Goal: Download file/media

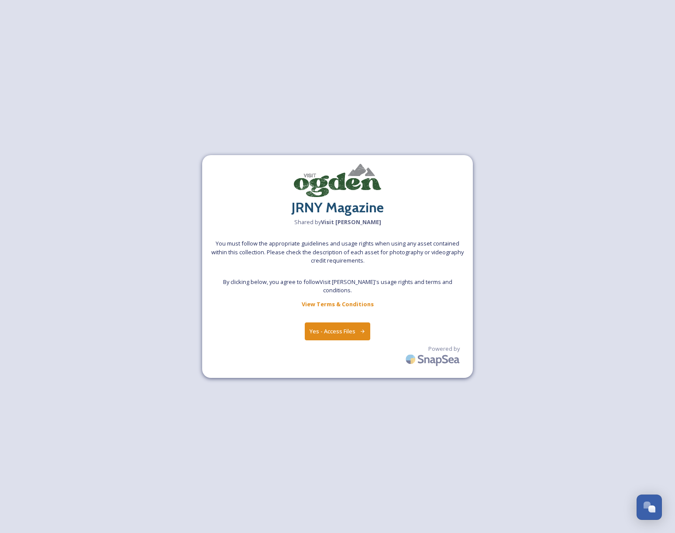
click at [349, 329] on button "Yes - Access Files" at bounding box center [337, 331] width 65 height 18
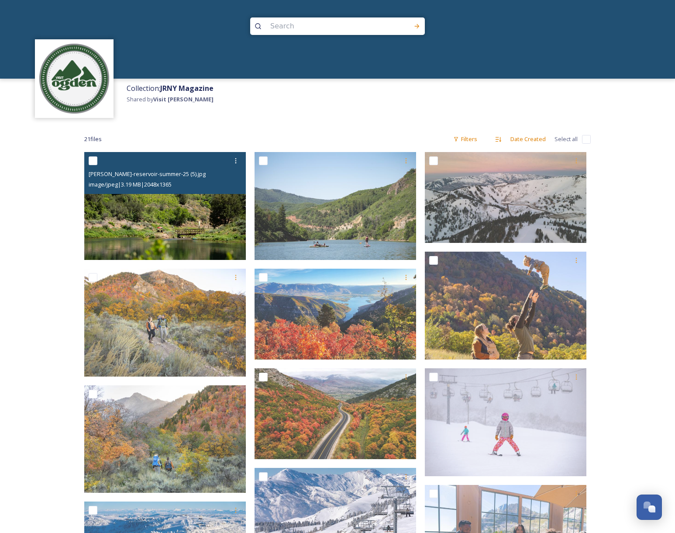
click at [131, 173] on span "[PERSON_NAME]-reservoir-summer-25 (5).jpg" at bounding box center [147, 174] width 117 height 8
click at [148, 223] on img at bounding box center [165, 206] width 162 height 108
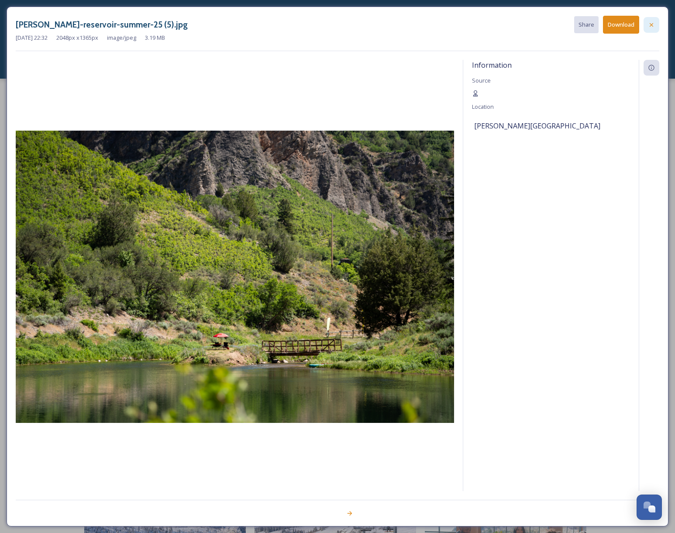
click at [649, 23] on icon at bounding box center [651, 24] width 7 height 7
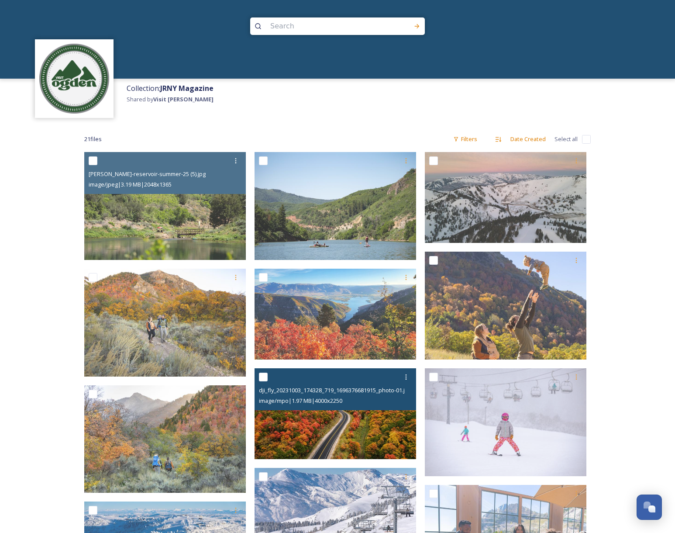
click at [334, 433] on img at bounding box center [335, 413] width 162 height 91
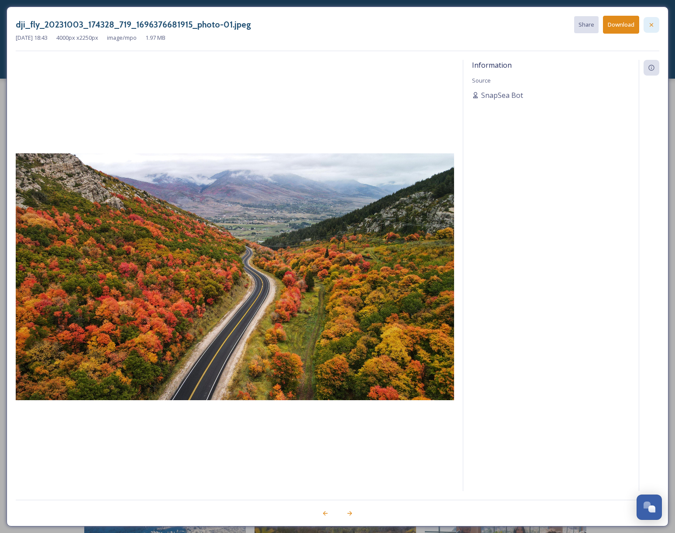
click at [652, 25] on icon at bounding box center [651, 24] width 7 height 7
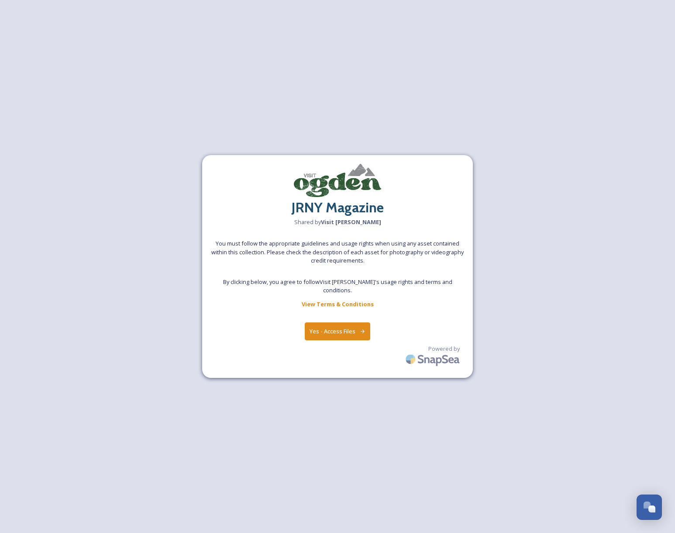
click at [327, 324] on button "Yes - Access Files" at bounding box center [337, 331] width 65 height 18
